Goal: Information Seeking & Learning: Learn about a topic

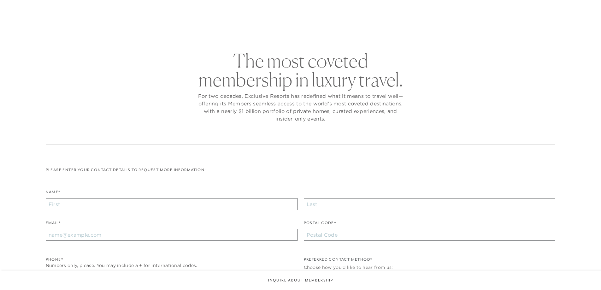
checkbox input "false"
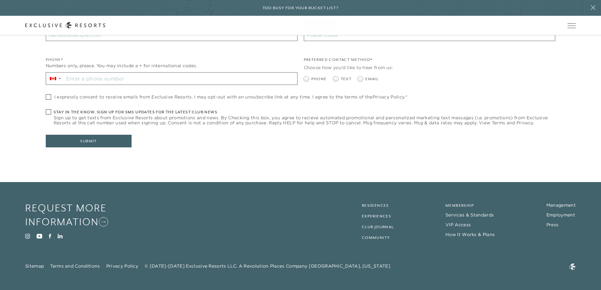
scroll to position [216, 0]
click at [473, 235] on link "How It Works & Plans" at bounding box center [470, 235] width 49 height 6
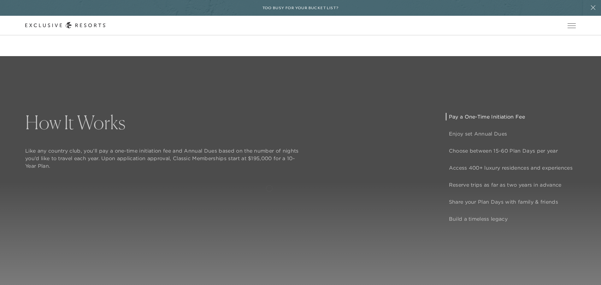
scroll to position [497, 0]
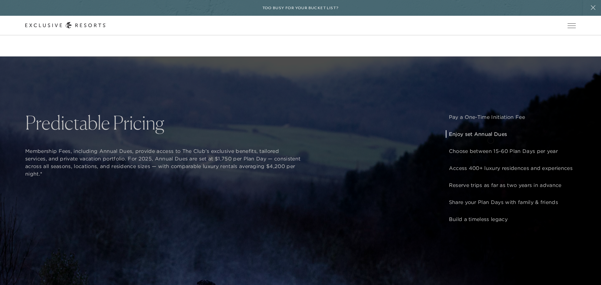
click at [491, 138] on p "Enjoy set Annual Dues" at bounding box center [511, 134] width 124 height 8
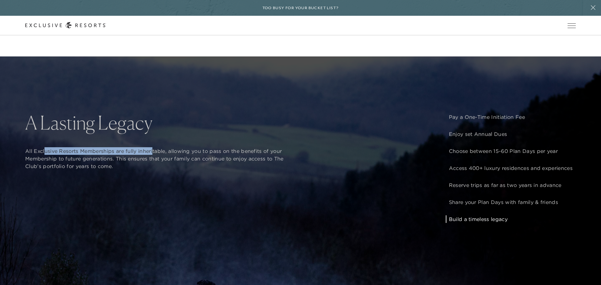
drag, startPoint x: 134, startPoint y: 158, endPoint x: 154, endPoint y: 158, distance: 20.2
click at [154, 158] on p "All Exclusive Resorts Memberships are fully inheritable, allowing you to pass o…" at bounding box center [163, 158] width 276 height 23
click at [24, 155] on div "How It Works Like any country club, you’ll pay a one-time initiation fee and An…" at bounding box center [300, 199] width 601 height 285
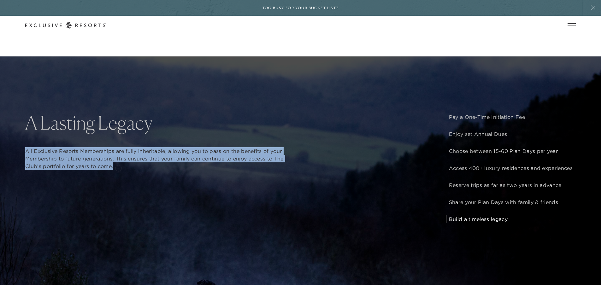
drag, startPoint x: 24, startPoint y: 155, endPoint x: 118, endPoint y: 168, distance: 95.2
click at [118, 168] on div "How It Works Like any country club, you’ll pay a one-time initiation fee and An…" at bounding box center [300, 199] width 601 height 285
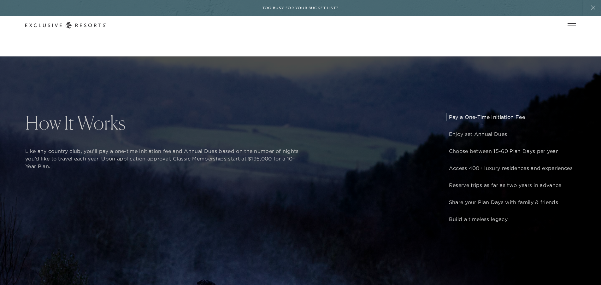
click at [482, 121] on p "Pay a One-Time Initiation Fee" at bounding box center [511, 117] width 124 height 8
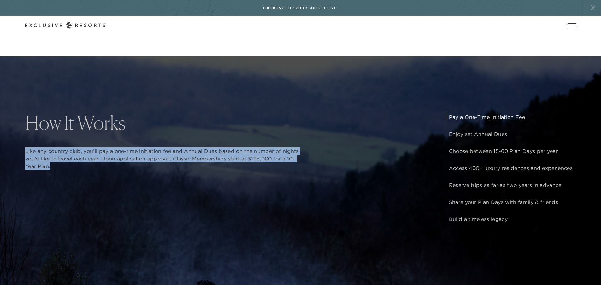
drag, startPoint x: 20, startPoint y: 154, endPoint x: 51, endPoint y: 171, distance: 34.6
click at [51, 171] on div "How It Works Like any country club, you’ll pay a one-time initiation fee and An…" at bounding box center [300, 199] width 601 height 285
copy p "Like any country club, you’ll pay a one-time initiation fee and Annual Dues bas…"
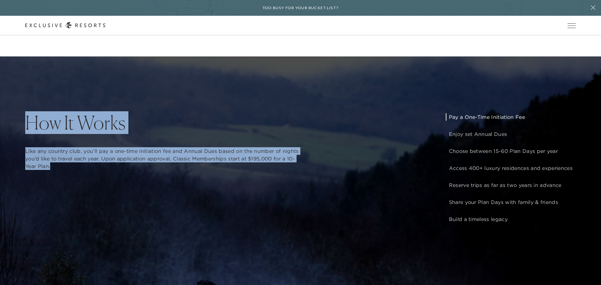
drag, startPoint x: 27, startPoint y: 130, endPoint x: 128, endPoint y: 169, distance: 108.4
click at [128, 169] on div "How It Works Like any country club, you’ll pay a one-time initiation fee and An…" at bounding box center [163, 144] width 276 height 62
copy div "How It Works Like any country club, you’ll pay a one-time initiation fee and An…"
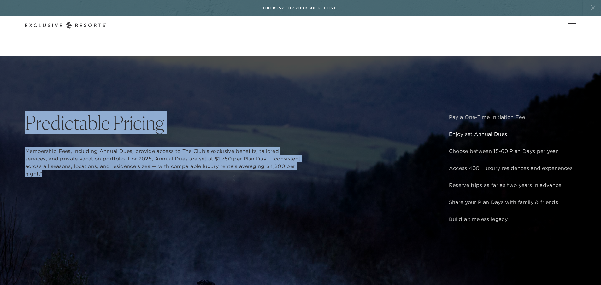
drag, startPoint x: 25, startPoint y: 132, endPoint x: 236, endPoint y: 177, distance: 216.1
click at [236, 177] on div "How It Works Like any country club, you’ll pay a one-time initiation fee and An…" at bounding box center [300, 199] width 601 height 285
copy div "Predictable Pricing Membership Fees, including Annual Dues, provide access to T…"
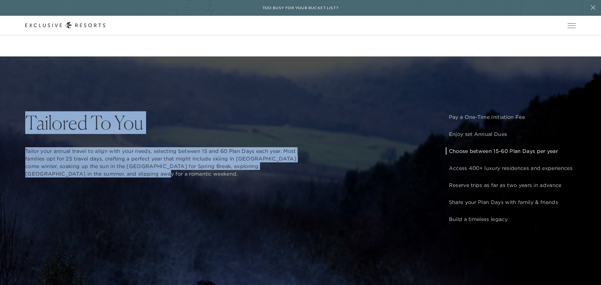
drag, startPoint x: 23, startPoint y: 129, endPoint x: 93, endPoint y: 176, distance: 84.1
click at [93, 176] on div "How It Works Like any country club, you’ll pay a one-time initiation fee and An…" at bounding box center [300, 199] width 601 height 285
copy div "Tailored To You Tailor your annual travel to align with your needs, selecting b…"
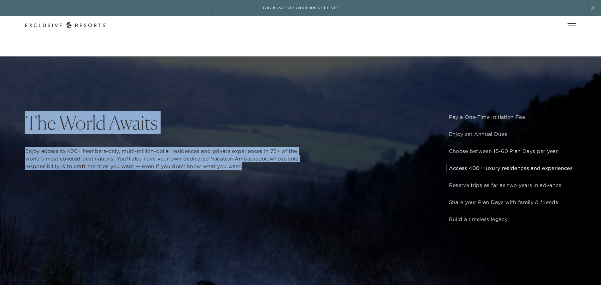
drag, startPoint x: 29, startPoint y: 129, endPoint x: 244, endPoint y: 170, distance: 218.4
click at [244, 170] on div "The World Awaits Enjoy access to 400+ Members-only, multi-million-dollar reside…" at bounding box center [163, 144] width 276 height 62
copy div "The World Awaits Enjoy access to 400+ Members-only, multi-million-dollar reside…"
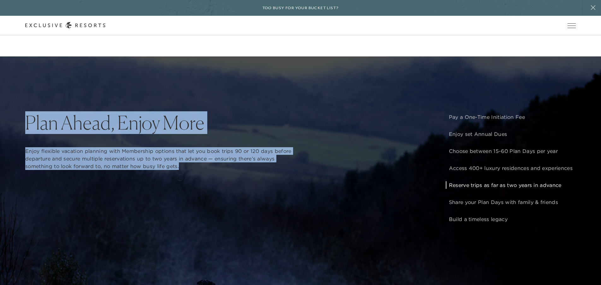
drag, startPoint x: 23, startPoint y: 128, endPoint x: 180, endPoint y: 177, distance: 164.7
click at [180, 177] on div "How It Works Like any country club, you’ll pay a one-time initiation fee and An…" at bounding box center [300, 199] width 601 height 285
copy div "Plan Ahead, Enjoy More Enjoy flexible vacation planning with Membership options…"
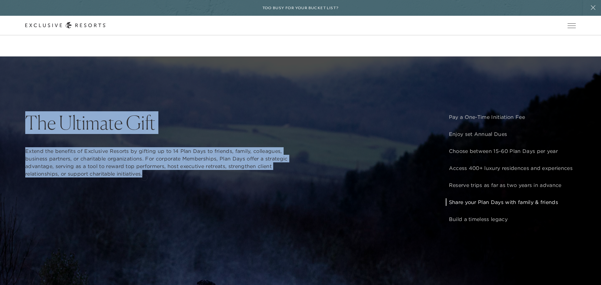
drag, startPoint x: 24, startPoint y: 129, endPoint x: 144, endPoint y: 177, distance: 129.4
click at [144, 177] on div "How It Works Like any country club, you’ll pay a one-time initiation fee and An…" at bounding box center [300, 199] width 601 height 285
copy div "The Ultimate Gift Extend the benefits of Exclusive Resorts by gifting up to 14 …"
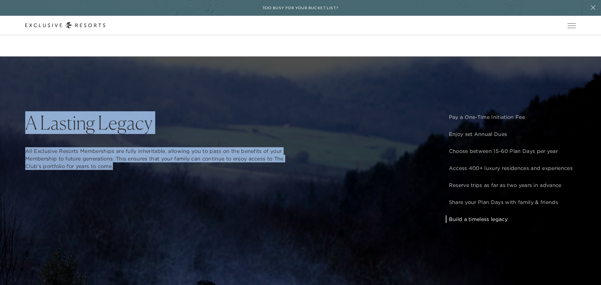
drag, startPoint x: 23, startPoint y: 128, endPoint x: 115, endPoint y: 170, distance: 100.9
click at [115, 170] on div "How It Works Like any country club, you’ll pay a one-time initiation fee and An…" at bounding box center [300, 199] width 601 height 285
copy div "A Lasting Legacy All Exclusive Resorts Memberships are fully inheritable, allow…"
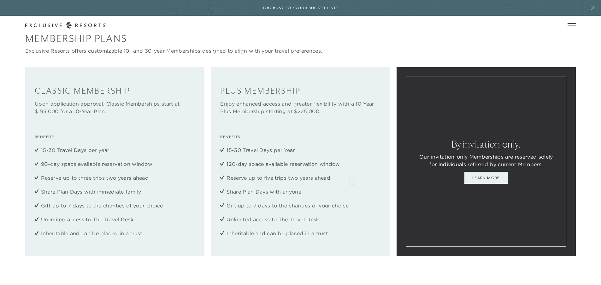
scroll to position [852, 0]
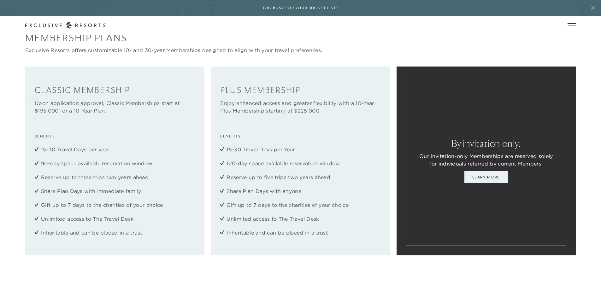
click at [97, 115] on div "Classic Membership Upon application approval, Classic Memberships start at $195…" at bounding box center [115, 100] width 160 height 29
click at [69, 96] on h4 "Classic Membership" at bounding box center [115, 91] width 160 height 10
click at [50, 96] on h4 "Classic Membership" at bounding box center [115, 91] width 160 height 10
click at [95, 219] on ul "15-30 Travel Days per year 90-day space available reservation window Reserve up…" at bounding box center [115, 191] width 160 height 91
click at [176, 114] on p "Upon application approval, Classic Memberships start at $195,000 for a 10-Year …" at bounding box center [115, 106] width 160 height 15
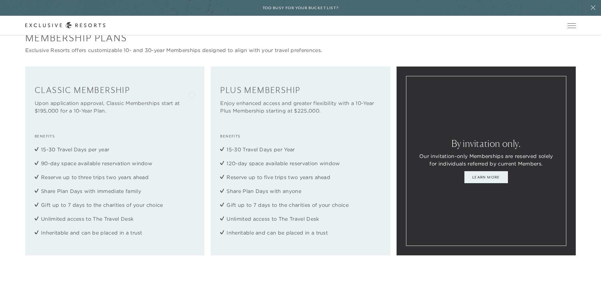
click at [192, 94] on div "Classic Membership Upon application approval, Classic Memberships start at $195…" at bounding box center [114, 161] width 179 height 189
click at [170, 96] on h4 "Classic Membership" at bounding box center [115, 91] width 160 height 10
drag, startPoint x: 25, startPoint y: 47, endPoint x: 95, endPoint y: 55, distance: 71.1
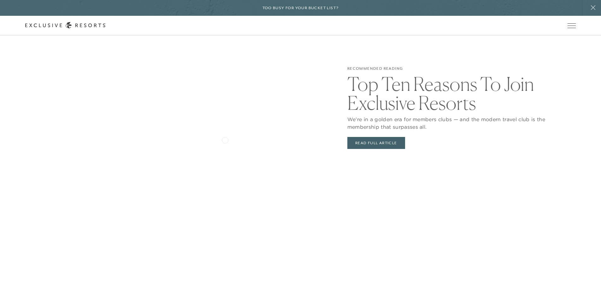
scroll to position [1387, 0]
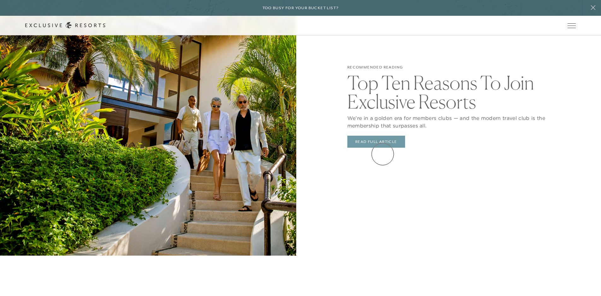
click at [383, 148] on link "Read Full Article" at bounding box center [377, 142] width 58 height 12
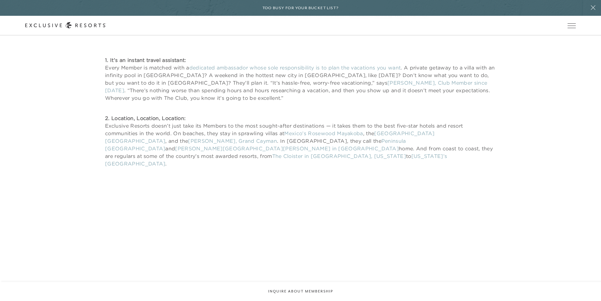
scroll to position [884, 0]
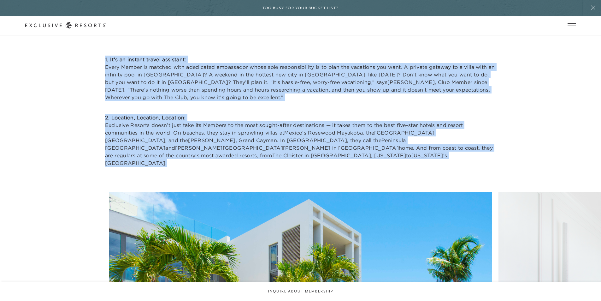
drag, startPoint x: 102, startPoint y: 58, endPoint x: 432, endPoint y: 150, distance: 342.8
click at [432, 150] on div "1. It’s an instant travel assistant: Every Member is matched with a dedicated a…" at bounding box center [300, 111] width 551 height 111
copy div "7. Lo’i do sitamet consec adipiscin: Elits Doeius te incidid utla e doloremag a…"
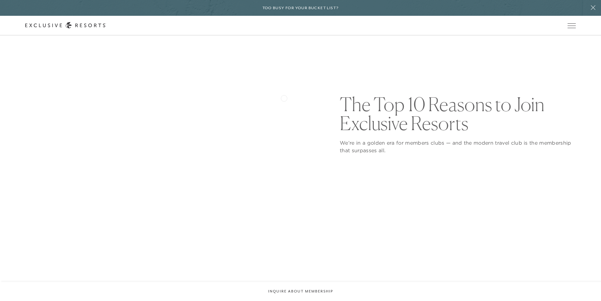
scroll to position [71, 0]
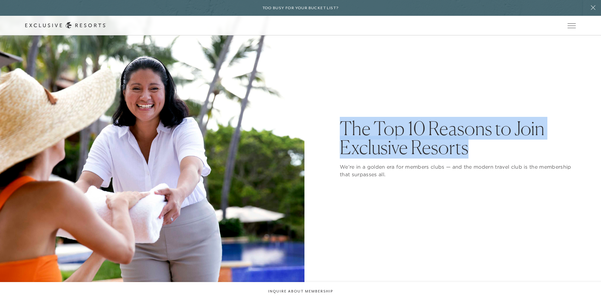
drag, startPoint x: 342, startPoint y: 127, endPoint x: 466, endPoint y: 148, distance: 125.5
click at [466, 148] on h1 "The Top 10 Reasons to Join Exclusive Resorts" at bounding box center [458, 138] width 236 height 38
copy h1 "The Top 10 Reasons to Join Exclusive Resorts"
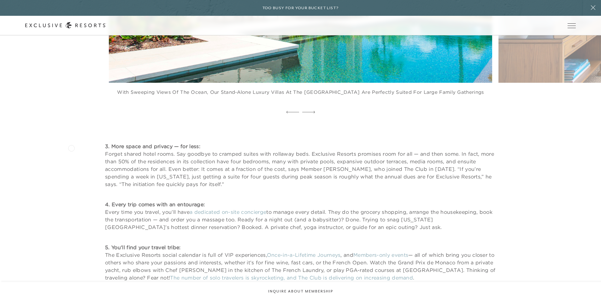
scroll to position [1231, 0]
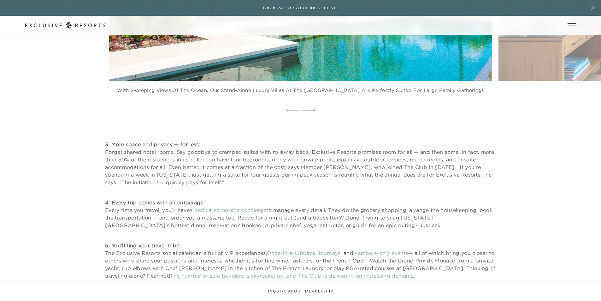
drag, startPoint x: 101, startPoint y: 128, endPoint x: 426, endPoint y: 258, distance: 350.1
click at [426, 258] on div "3. More space and privacy — for less: Forget shared hotel rooms. Say goodbye to…" at bounding box center [300, 209] width 551 height 139
click at [63, 140] on div "3. More space and privacy — for less: Forget shared hotel rooms. Say goodbye to…" at bounding box center [300, 209] width 551 height 139
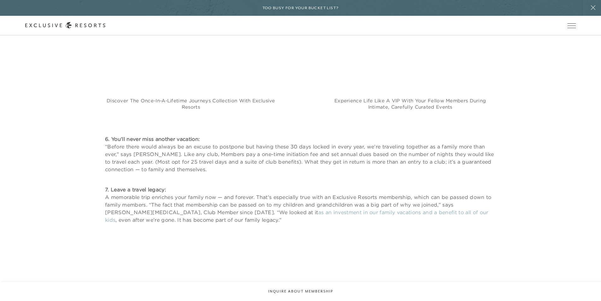
scroll to position [1681, 0]
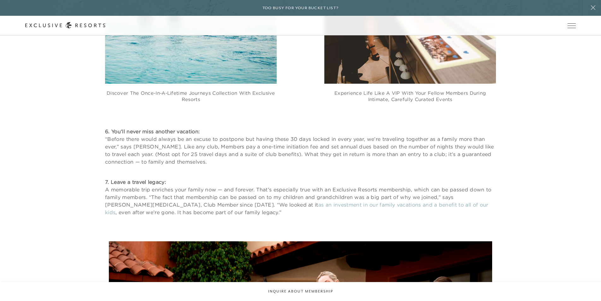
drag, startPoint x: 99, startPoint y: 112, endPoint x: 251, endPoint y: 194, distance: 173.2
click at [251, 194] on div "6. You’ll never miss another vacation: “Before there would always be an excuse …" at bounding box center [300, 172] width 551 height 88
click at [56, 150] on div "6. You’ll never miss another vacation: “Before there would always be an excuse …" at bounding box center [300, 172] width 551 height 88
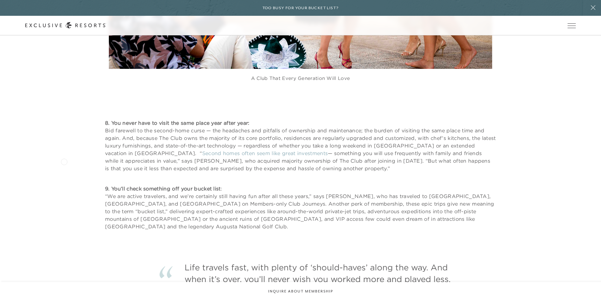
scroll to position [2091, 0]
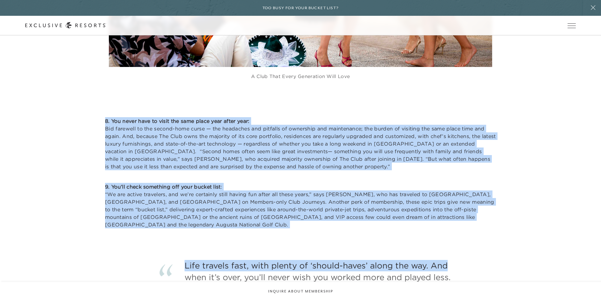
drag, startPoint x: 98, startPoint y: 105, endPoint x: 452, endPoint y: 206, distance: 368.0
click at [93, 117] on div "8. You never have to visit the same place year after year: Bid farewell to the …" at bounding box center [300, 172] width 551 height 111
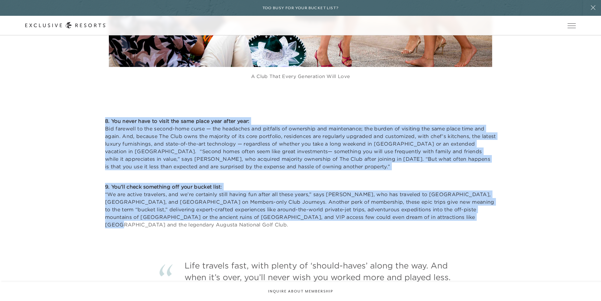
drag, startPoint x: 102, startPoint y: 104, endPoint x: 446, endPoint y: 199, distance: 356.9
click at [446, 199] on div "8. You never have to visit the same place year after year: Bid farewell to the …" at bounding box center [300, 172] width 551 height 111
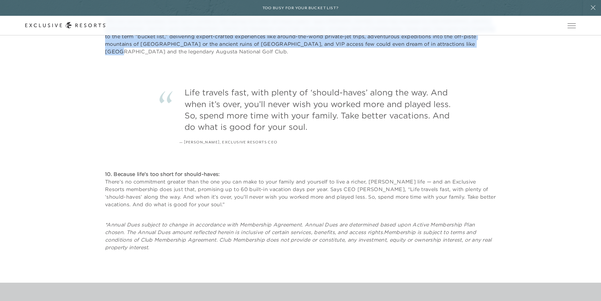
scroll to position [2265, 0]
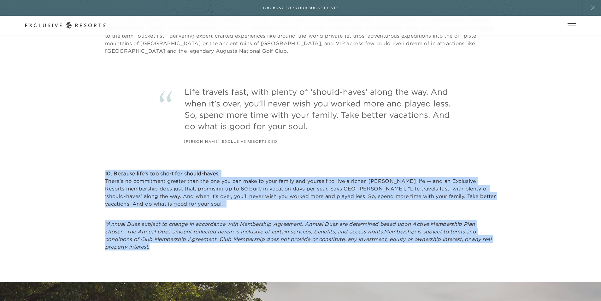
drag, startPoint x: 101, startPoint y: 150, endPoint x: 157, endPoint y: 224, distance: 93.3
click at [157, 224] on div "10. Because life’s too short for should-haves: There’s no commitment greater th…" at bounding box center [300, 210] width 551 height 81
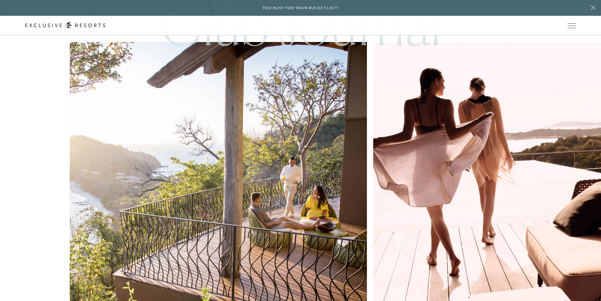
scroll to position [3181, 0]
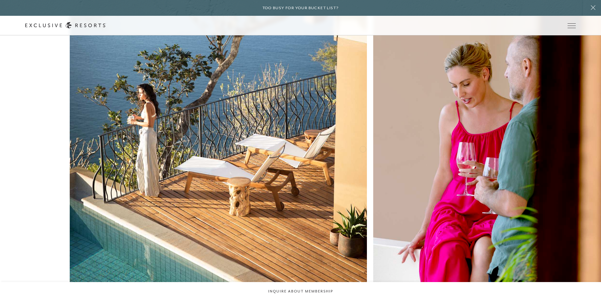
scroll to position [1539, 0]
